Goal: Information Seeking & Learning: Understand process/instructions

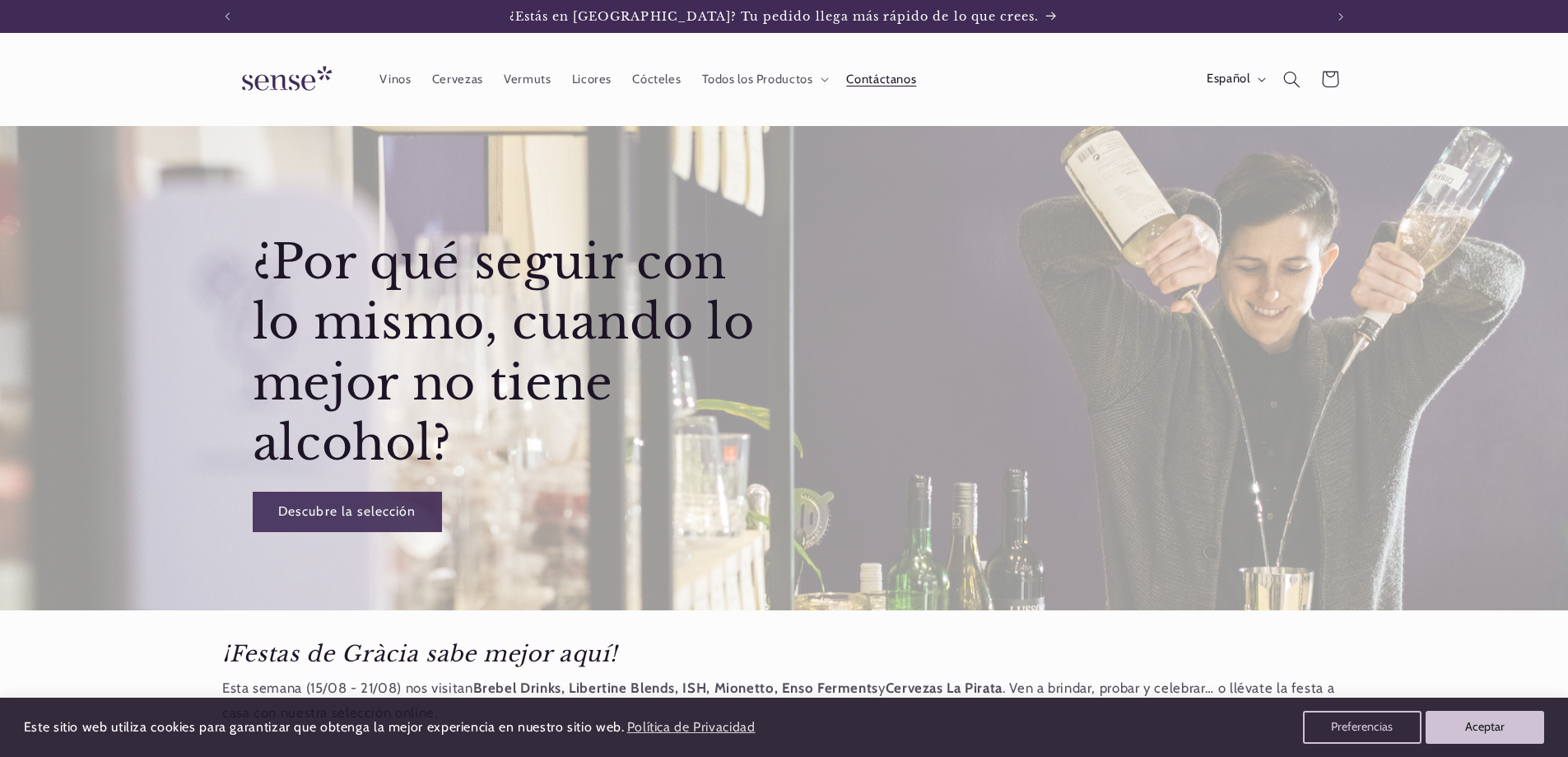
click at [876, 76] on span "Contáctanos" at bounding box center [881, 79] width 70 height 16
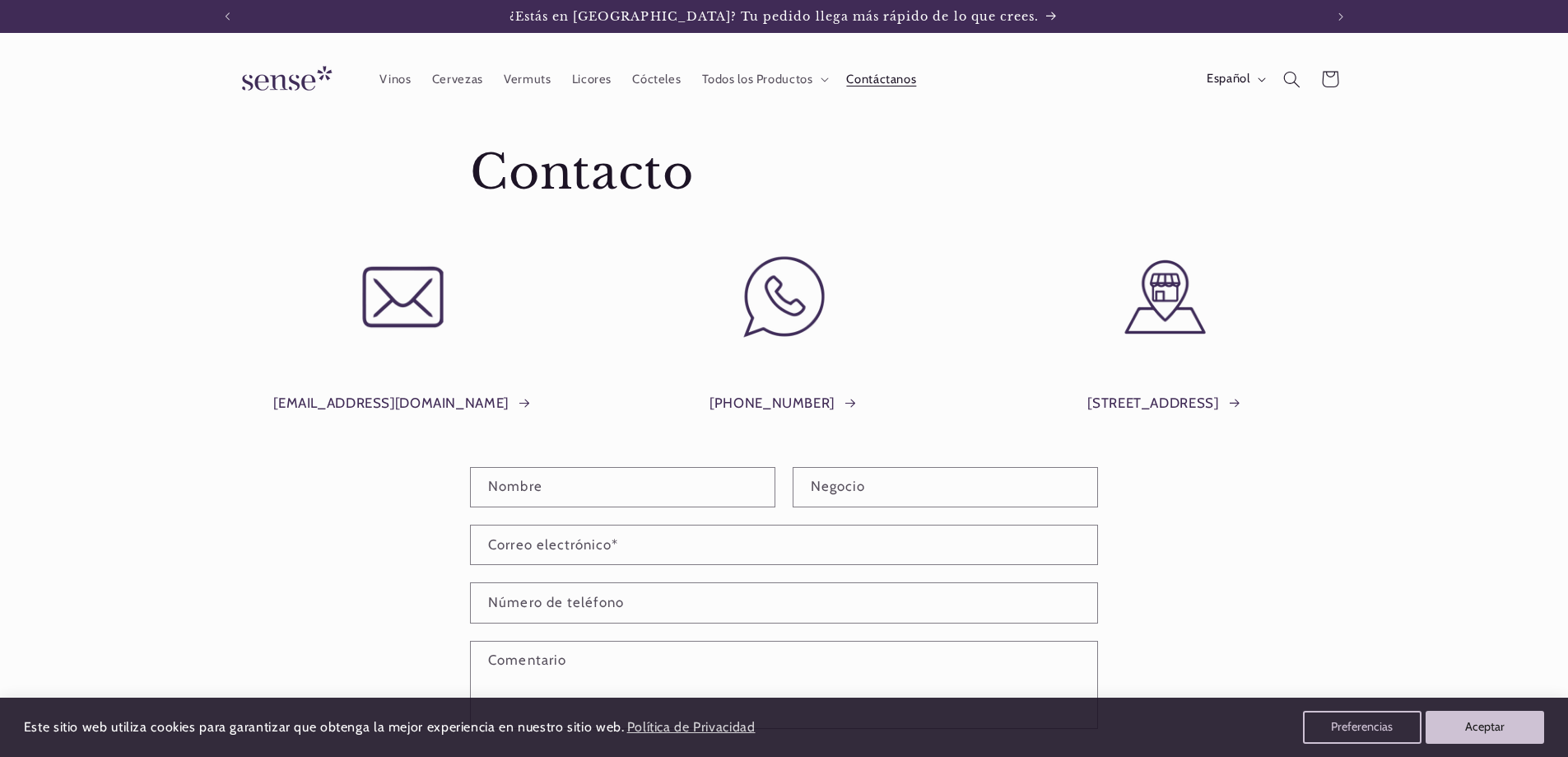
scroll to position [412, 0]
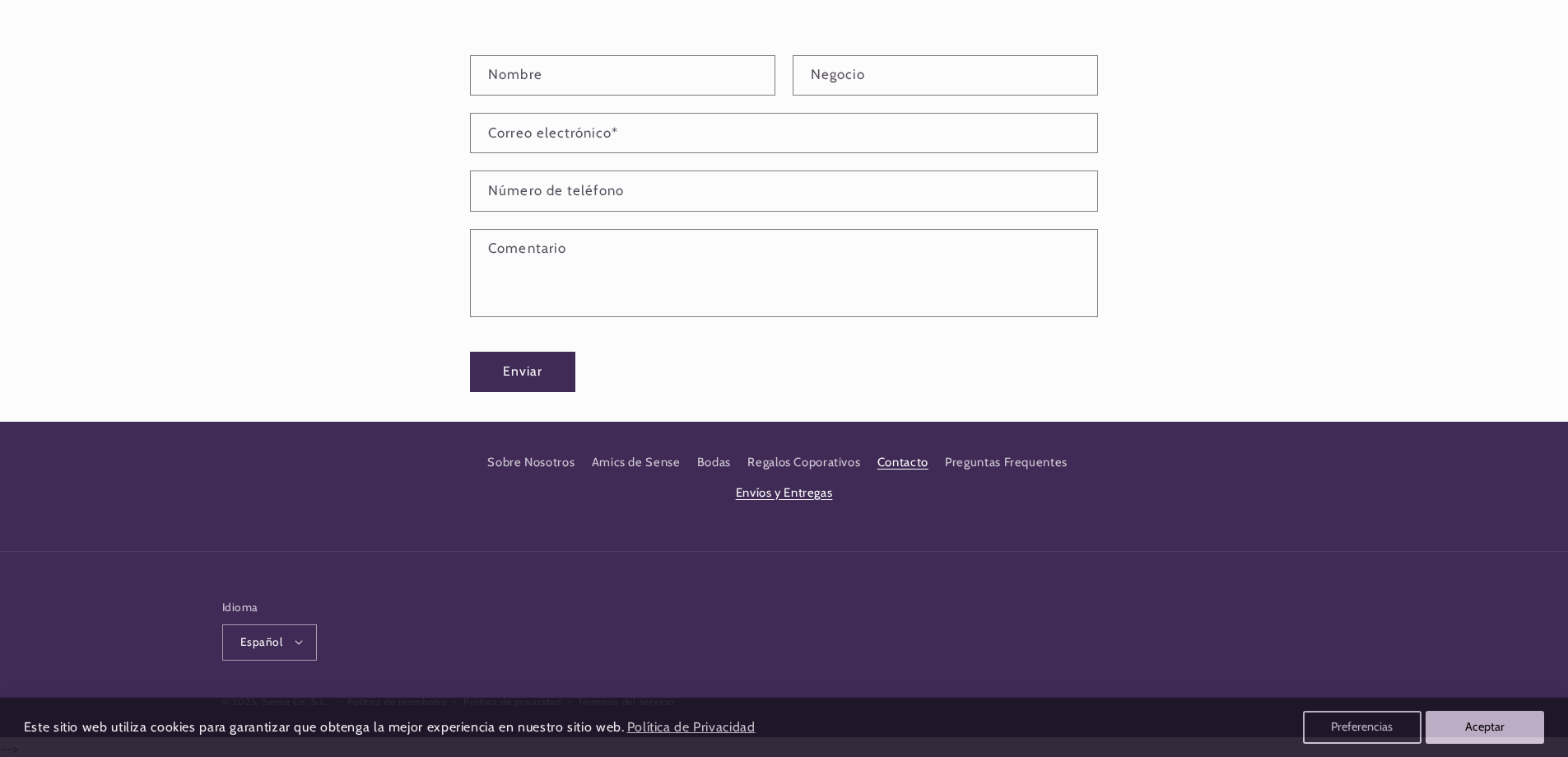
click at [814, 486] on link "Envíos y Entregas" at bounding box center [784, 492] width 97 height 30
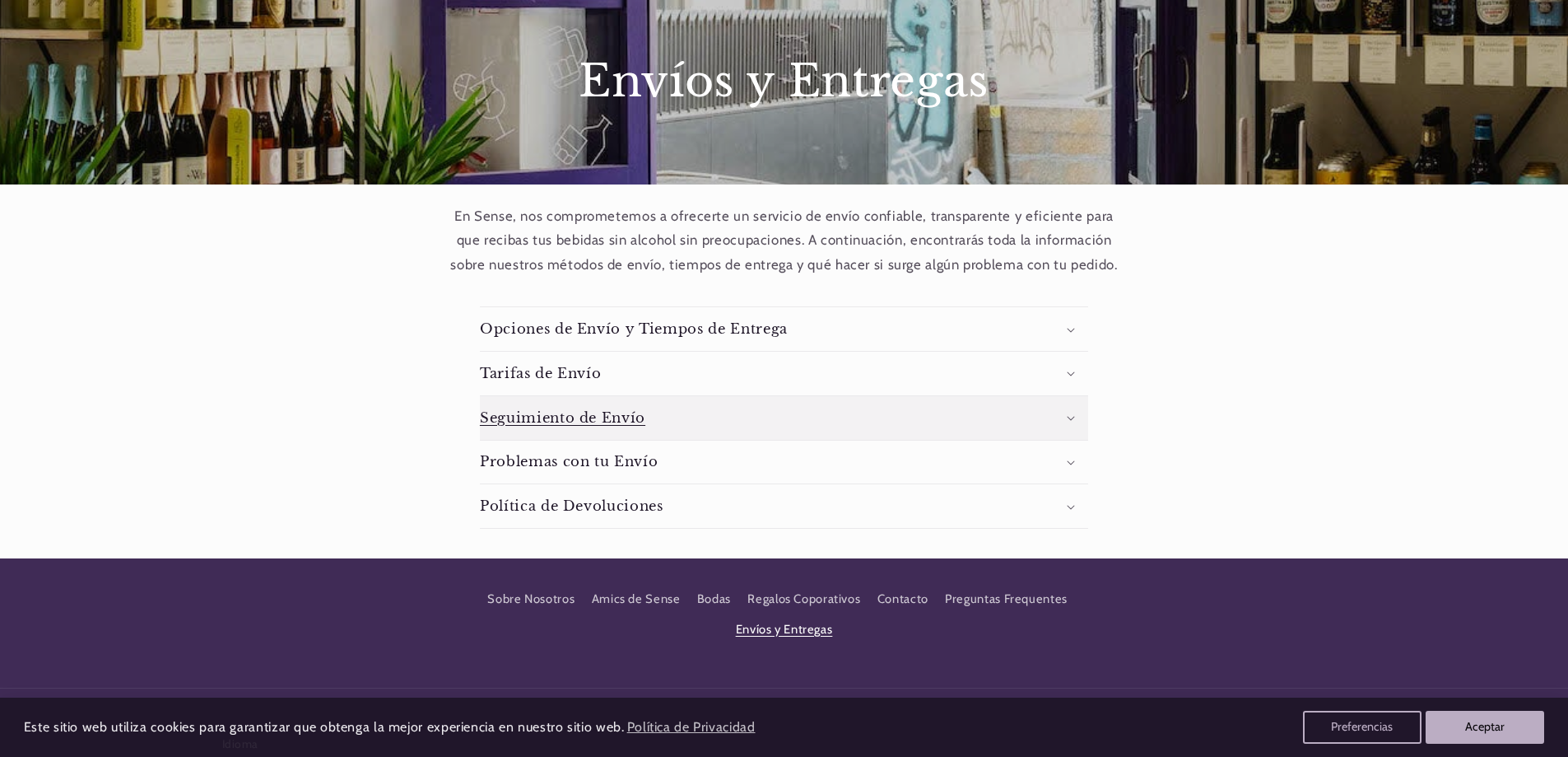
scroll to position [165, 0]
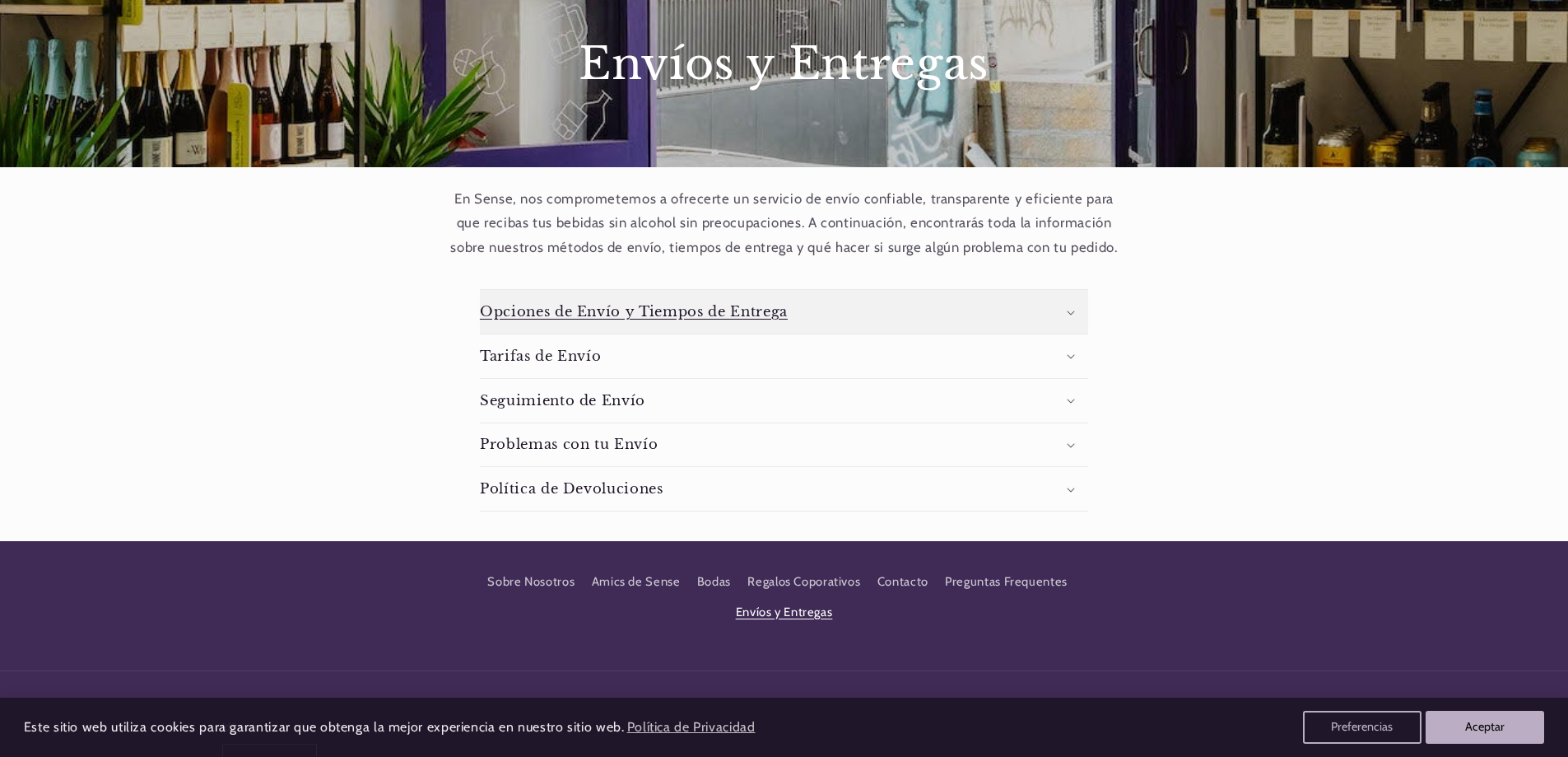
click at [1068, 308] on summary "Opciones de Envío y Tiempos de Entrega" at bounding box center [784, 311] width 609 height 43
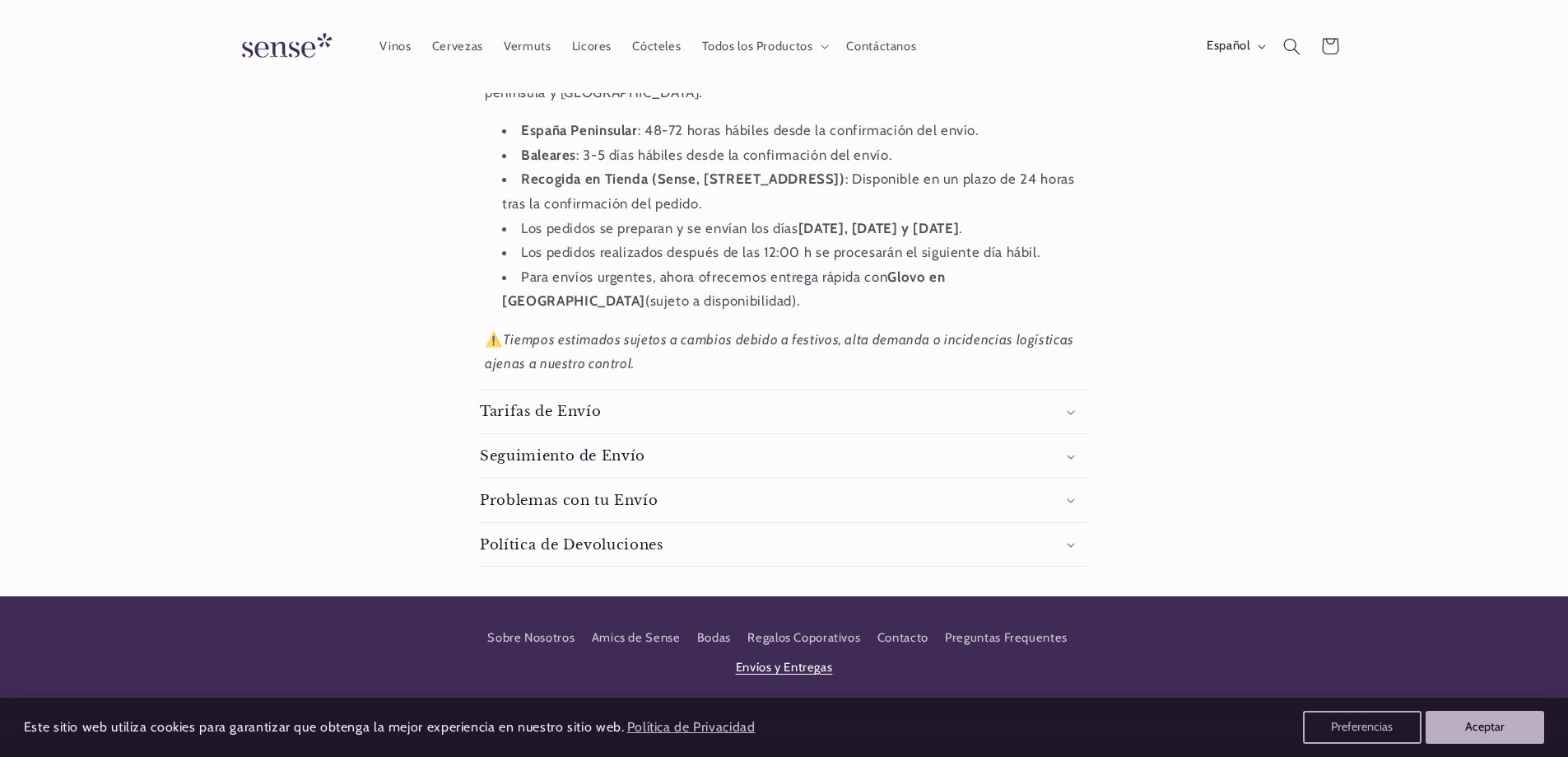
scroll to position [247, 0]
